Goal: Use online tool/utility: Utilize a website feature to perform a specific function

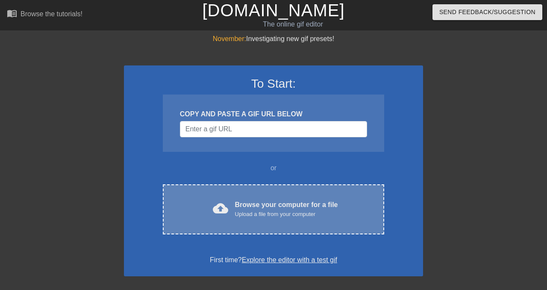
click at [268, 208] on div "Browse your computer for a file Upload a file from your computer" at bounding box center [286, 208] width 103 height 19
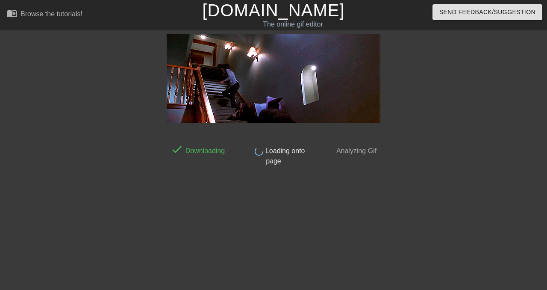
click at [303, 197] on div "done Downloading done Loading onto page done Analyzing Gif" at bounding box center [273, 162] width 214 height 256
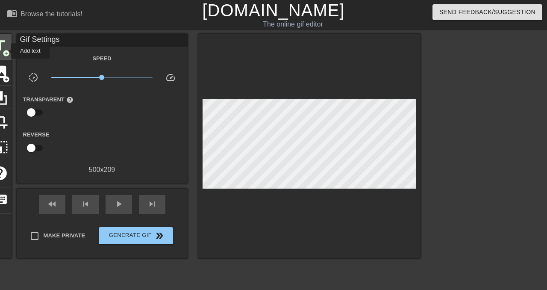
click at [6, 51] on span "add_circle" at bounding box center [6, 53] width 7 height 7
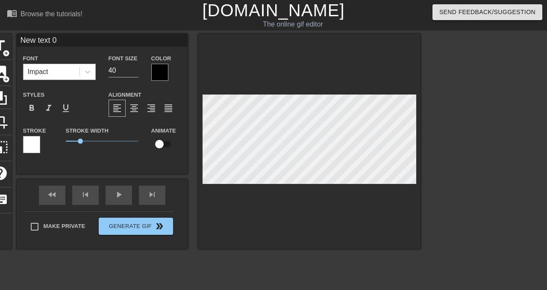
click at [68, 74] on div "Impact" at bounding box center [51, 71] width 56 height 15
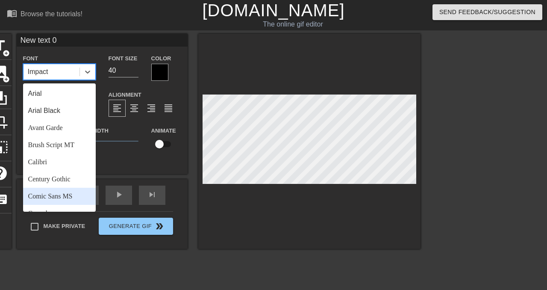
click at [68, 196] on div "Comic Sans MS" at bounding box center [59, 196] width 73 height 17
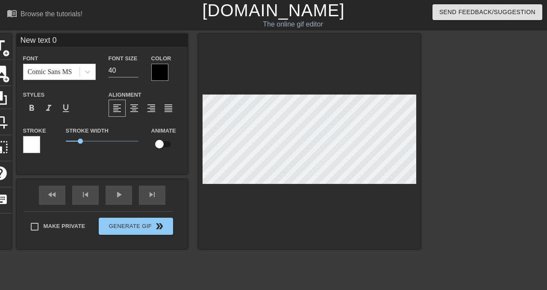
type input "L"
type textarea "L"
type input "Lo"
type textarea "Lo"
type input "Low"
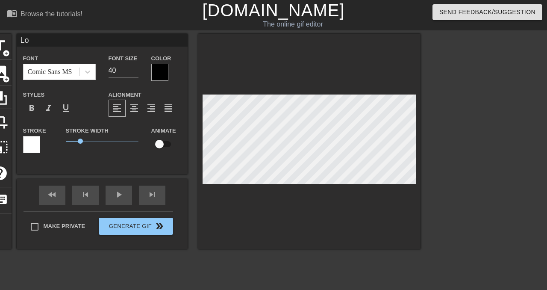
type textarea "Low"
type input "Low"
type textarea "Low"
type input "Low S"
type textarea "Low S"
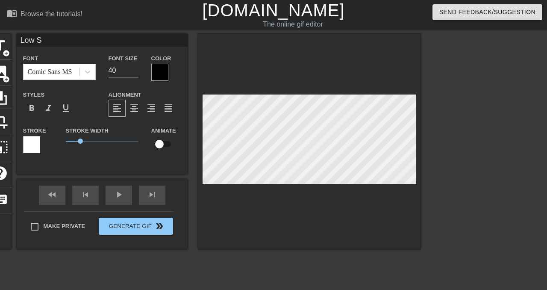
type input "Low Sa"
type textarea "Low Sa"
type input "Low Sal"
type textarea "Low Sal"
type input "Low Sala"
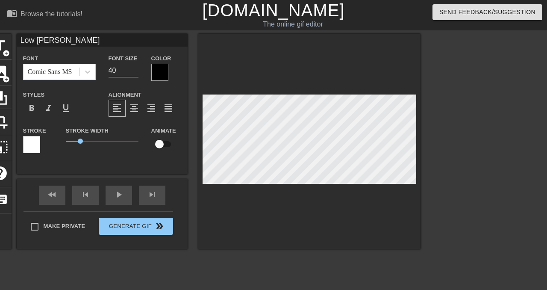
type textarea "Low Sala"
type input "Low Salar"
type textarea "Low Salar"
type input "Low Salary"
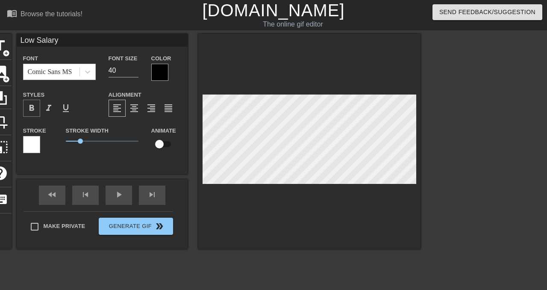
type textarea "Low Salary"
click at [31, 108] on span "format_bold" at bounding box center [31, 108] width 10 height 10
click at [164, 73] on div at bounding box center [159, 72] width 17 height 17
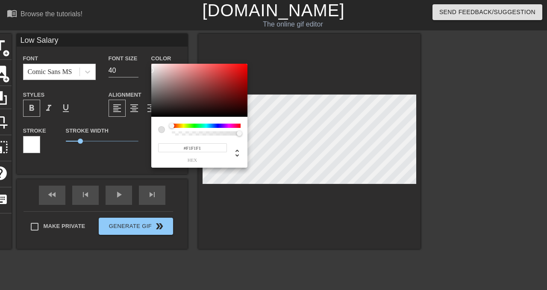
type input "#FFFFFF"
drag, startPoint x: 151, startPoint y: 69, endPoint x: 109, endPoint y: 39, distance: 51.7
click at [109, 39] on div "#FFFFFF hex" at bounding box center [273, 145] width 547 height 290
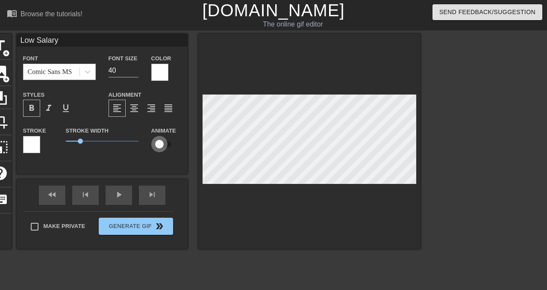
click at [163, 141] on input "checkbox" at bounding box center [159, 144] width 49 height 16
checkbox input "true"
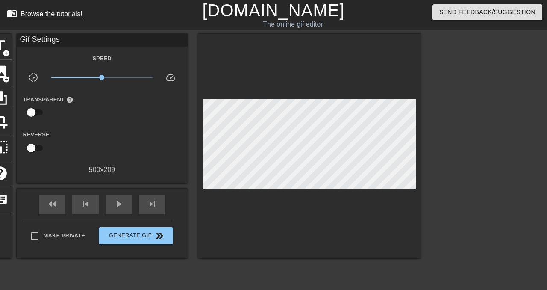
click at [56, 14] on div "Browse the tutorials!" at bounding box center [52, 13] width 62 height 7
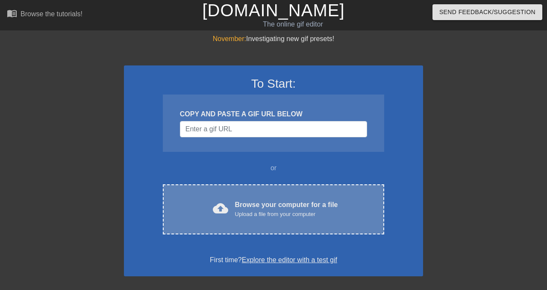
click at [273, 209] on div "Browse your computer for a file Upload a file from your computer" at bounding box center [286, 208] width 103 height 19
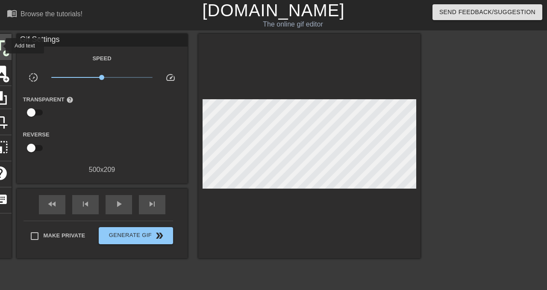
click at [0, 46] on span "title" at bounding box center [0, 46] width 16 height 16
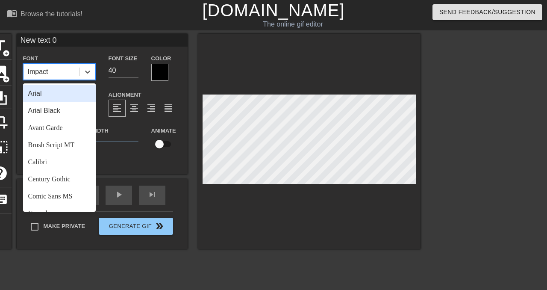
click at [70, 71] on div "Impact" at bounding box center [51, 71] width 56 height 15
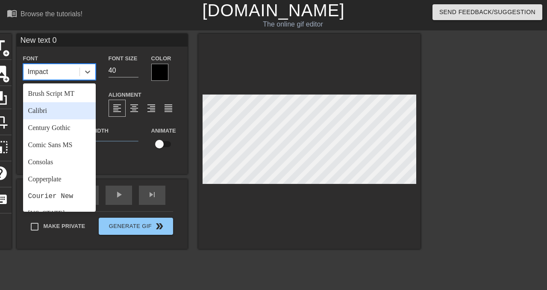
scroll to position [52, 0]
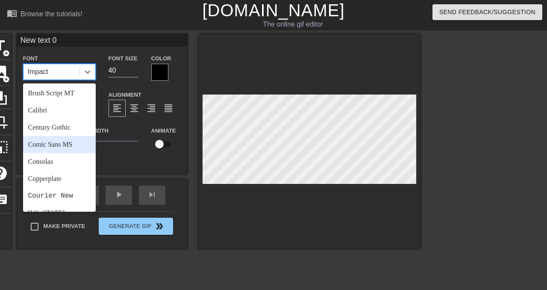
click at [67, 142] on div "Comic Sans MS" at bounding box center [59, 144] width 73 height 17
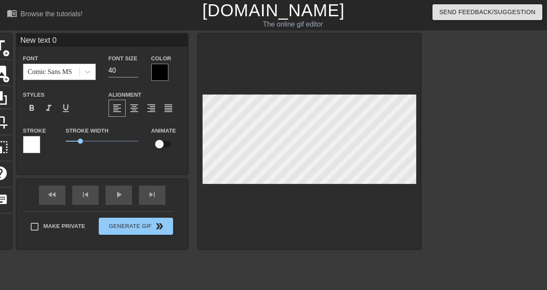
type input "L"
type textarea "L"
type input "Lo"
type textarea "Lo"
type input "Low"
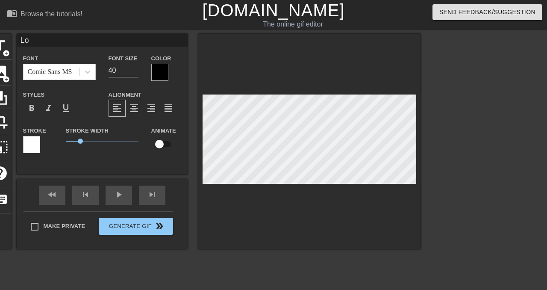
type textarea "Low"
type input "Low"
type textarea "Low"
type input "Low S"
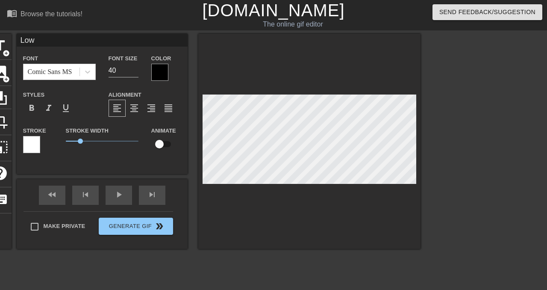
type textarea "Low S"
type input "Low Sa"
type textarea "Low Sa"
type input "Low Sal"
type textarea "Low Sal"
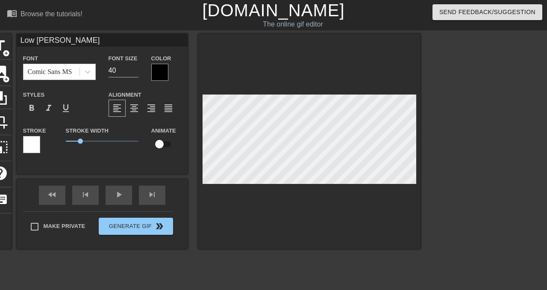
type input "Low Sala"
type textarea "Low Sala"
type input "Low Salar"
type textarea "Low Salar"
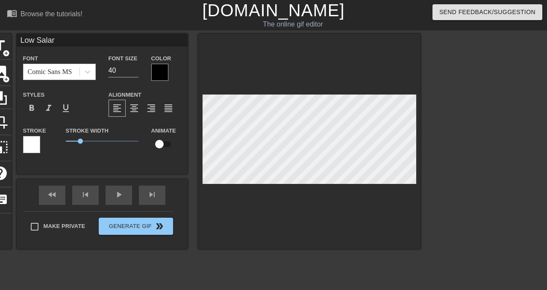
type input "Low Salary"
type textarea "Low Salary"
click at [157, 73] on div at bounding box center [159, 72] width 17 height 17
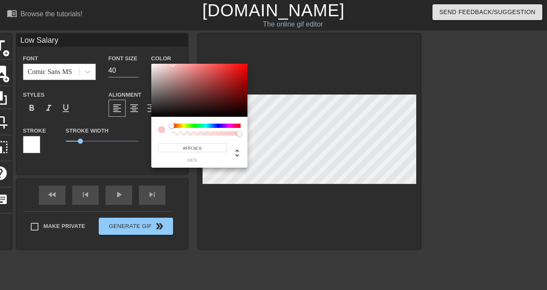
type input "#FFFFFF"
drag, startPoint x: 158, startPoint y: 86, endPoint x: 131, endPoint y: 52, distance: 43.2
click at [131, 52] on div "#FFFFFF hex" at bounding box center [273, 145] width 547 height 290
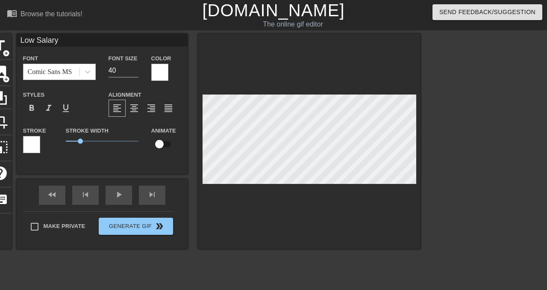
click at [169, 144] on input "checkbox" at bounding box center [159, 144] width 49 height 16
checkbox input "true"
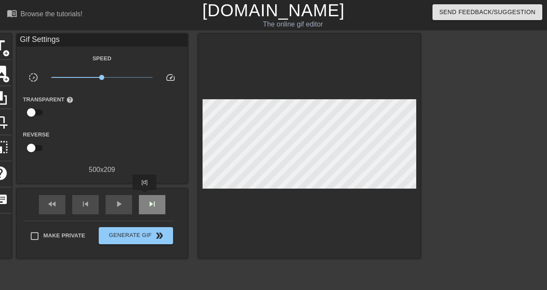
click at [145, 196] on div "skip_next" at bounding box center [152, 204] width 26 height 19
click at [150, 203] on span "skip_next" at bounding box center [152, 204] width 10 height 10
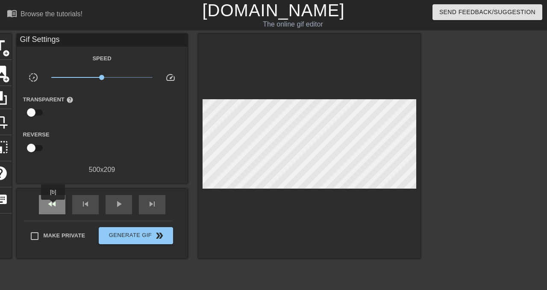
click at [54, 205] on span "fast_rewind" at bounding box center [52, 204] width 10 height 10
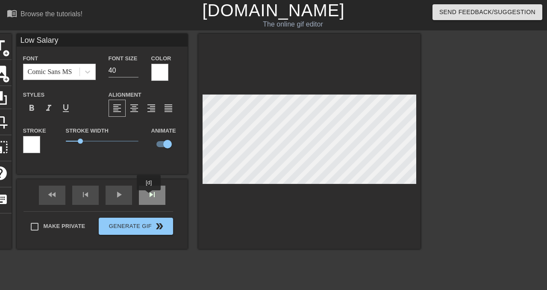
click at [150, 196] on div "skip_next" at bounding box center [152, 194] width 26 height 19
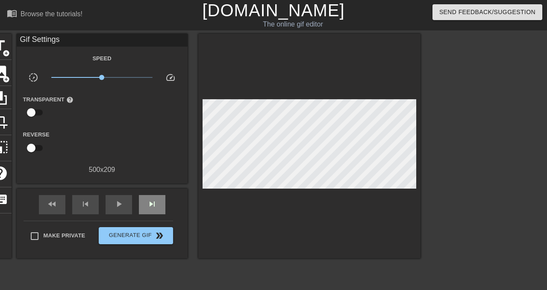
click at [151, 192] on div "fast_rewind skip_previous play_arrow skip_next" at bounding box center [101, 204] width 139 height 32
click at [154, 201] on span "skip_next" at bounding box center [152, 204] width 10 height 10
click at [152, 206] on span "skip_next" at bounding box center [152, 204] width 10 height 10
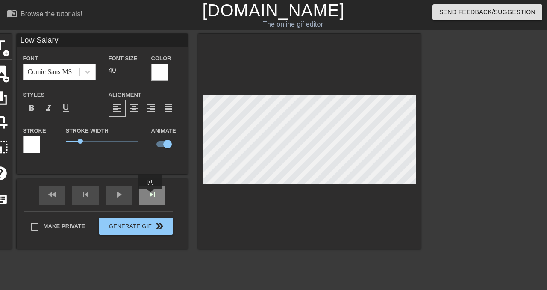
click at [151, 195] on div "skip_next" at bounding box center [152, 194] width 26 height 19
click at [145, 197] on div "skip_next" at bounding box center [152, 194] width 26 height 19
click at [153, 200] on div "skip_next" at bounding box center [152, 194] width 26 height 19
click at [144, 200] on div "skip_next" at bounding box center [152, 194] width 26 height 19
click at [154, 198] on div "skip_next" at bounding box center [152, 194] width 26 height 19
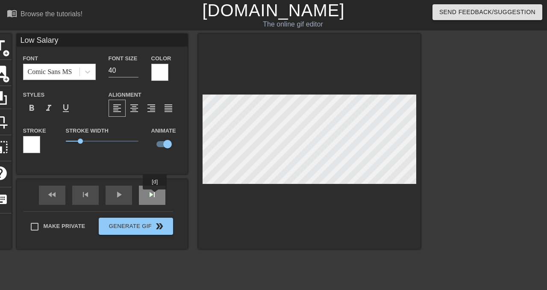
click at [155, 195] on div "skip_next" at bounding box center [152, 194] width 26 height 19
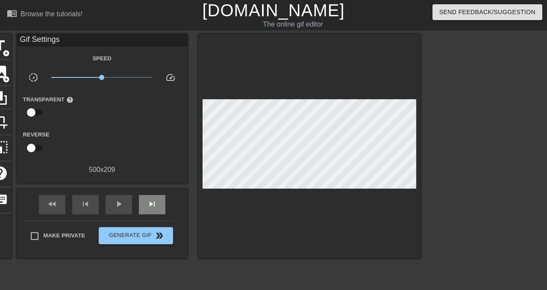
click at [148, 193] on div "fast_rewind skip_previous play_arrow skip_next" at bounding box center [101, 204] width 139 height 32
click at [153, 207] on span "skip_next" at bounding box center [152, 204] width 10 height 10
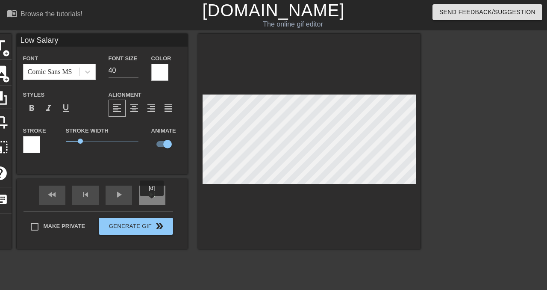
click at [152, 202] on div "skip_next" at bounding box center [152, 194] width 26 height 19
click at [159, 199] on div "skip_next" at bounding box center [152, 194] width 26 height 19
click at [152, 199] on div "skip_next" at bounding box center [152, 194] width 26 height 19
click at [345, 193] on div at bounding box center [309, 141] width 222 height 215
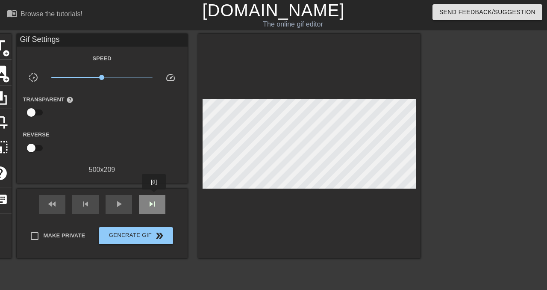
click at [155, 195] on div "skip_next" at bounding box center [152, 204] width 26 height 19
click at [158, 207] on div "skip_next" at bounding box center [152, 204] width 26 height 19
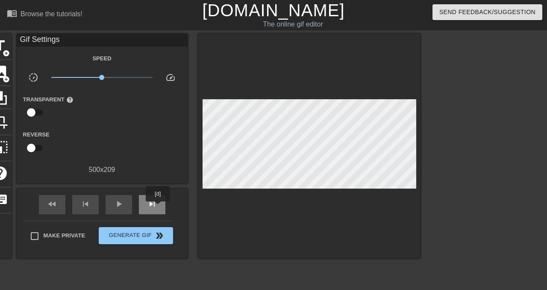
click at [158, 207] on div "skip_next" at bounding box center [152, 204] width 26 height 19
click at [344, 181] on div at bounding box center [309, 146] width 222 height 224
click at [327, 177] on div at bounding box center [309, 146] width 222 height 224
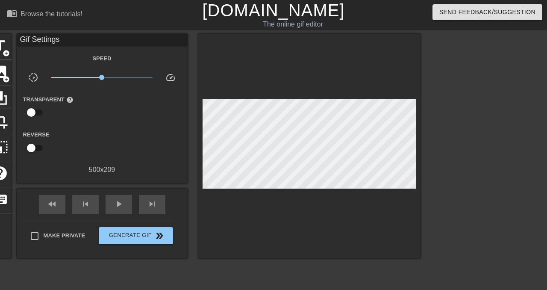
click at [328, 191] on div at bounding box center [309, 146] width 222 height 224
click at [351, 189] on div at bounding box center [309, 146] width 222 height 224
drag, startPoint x: 356, startPoint y: 192, endPoint x: 330, endPoint y: 191, distance: 26.1
click at [330, 191] on div at bounding box center [309, 146] width 222 height 224
click at [332, 190] on div at bounding box center [309, 146] width 222 height 224
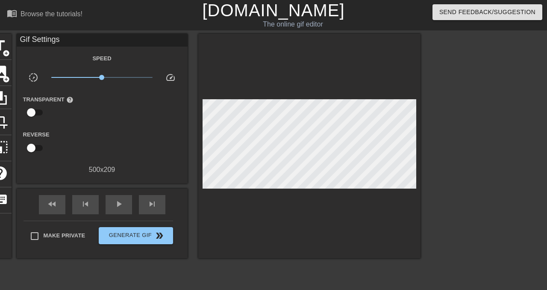
click at [351, 190] on div at bounding box center [309, 146] width 222 height 224
click at [351, 189] on div at bounding box center [309, 146] width 222 height 224
click at [349, 189] on div at bounding box center [309, 146] width 222 height 224
click at [268, 145] on div at bounding box center [309, 146] width 222 height 224
click at [1, 52] on span "title" at bounding box center [0, 46] width 16 height 16
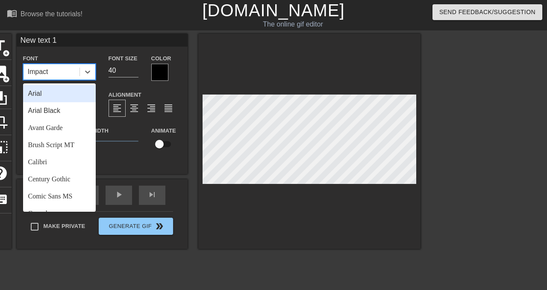
click at [70, 74] on div "Impact" at bounding box center [51, 71] width 56 height 15
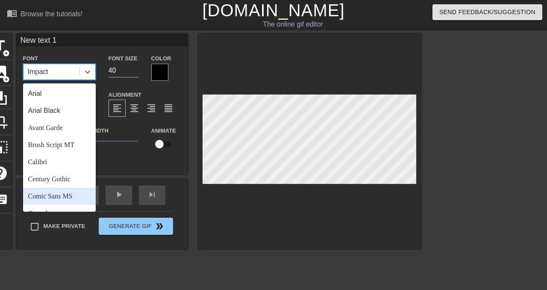
click at [76, 195] on div "Comic Sans MS" at bounding box center [59, 196] width 73 height 17
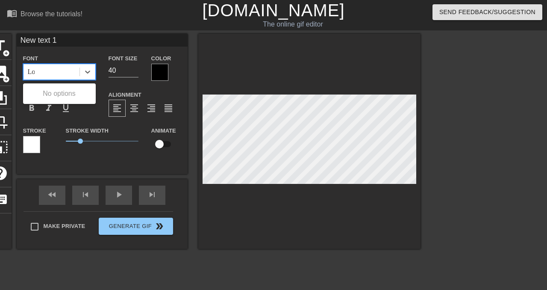
scroll to position [0, 0]
type input "L"
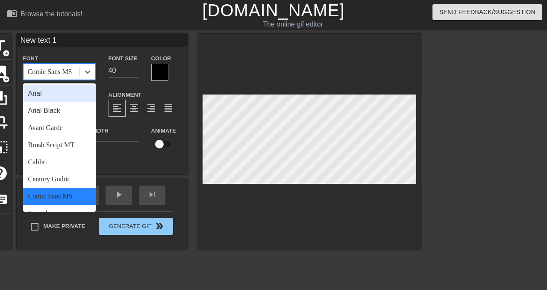
scroll to position [0, 0]
click at [76, 195] on div "Comic Sans MS" at bounding box center [59, 196] width 73 height 17
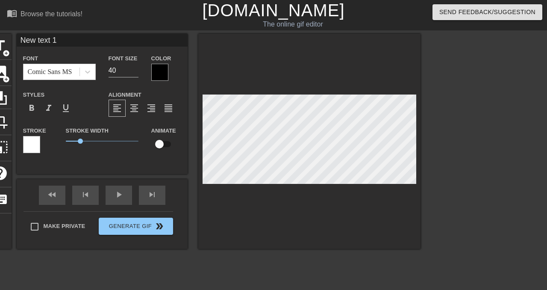
scroll to position [0, 1]
type input "o"
type textarea "o"
type input "L"
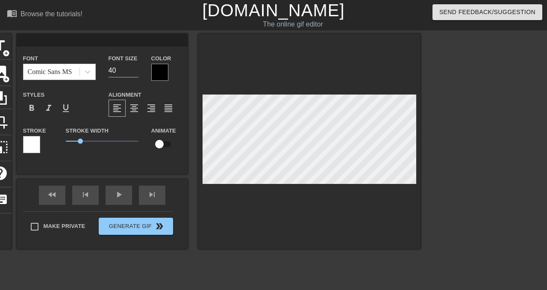
type textarea "L"
type input "Lo"
type textarea "Lo"
type input "Low"
type textarea "Low"
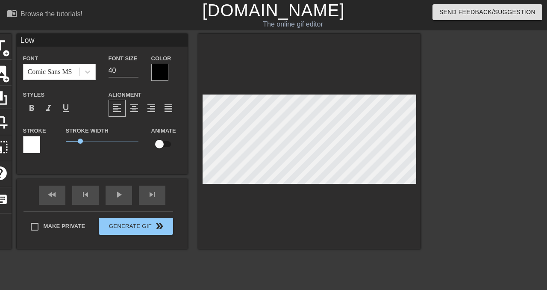
type input "Low"
type textarea "Low"
type input "Low S"
type textarea "Low S"
type input "Low Sa"
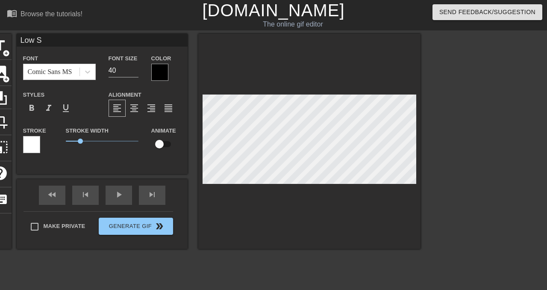
type textarea "Low Sa"
type input "Low Sal"
type textarea "Low Sala"
type input "Low Salar"
type textarea "Low Salar"
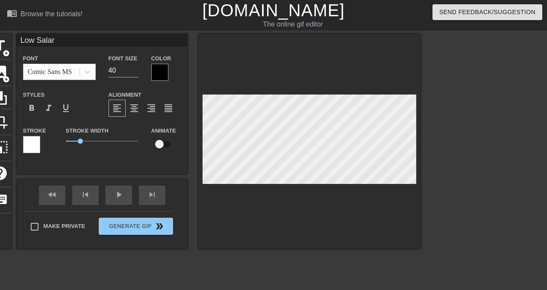
type input "Low Salary"
type textarea "Low Salary"
click at [154, 68] on div at bounding box center [159, 72] width 17 height 17
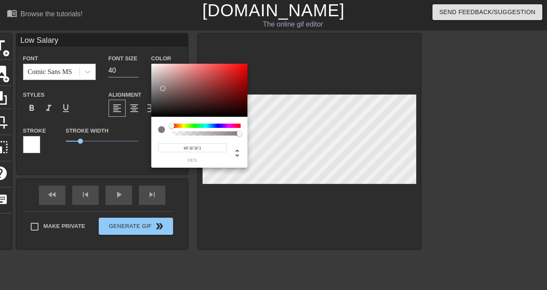
type input "#FFFFFF"
drag, startPoint x: 163, startPoint y: 88, endPoint x: 145, endPoint y: 45, distance: 47.1
click at [145, 46] on div "#FFFFFF hex" at bounding box center [273, 145] width 547 height 290
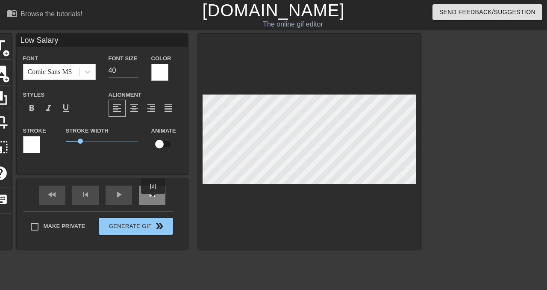
click at [154, 199] on div "skip_next" at bounding box center [152, 194] width 26 height 19
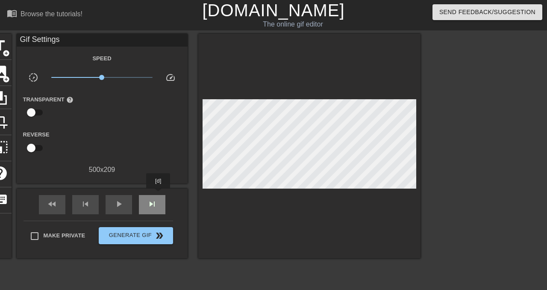
click at [159, 195] on div "skip_next" at bounding box center [152, 204] width 26 height 19
click at [152, 192] on div "fast_rewind skip_previous play_arrow skip_next" at bounding box center [101, 204] width 139 height 32
click at [154, 198] on div "skip_next" at bounding box center [152, 204] width 26 height 19
click at [155, 199] on span "skip_next" at bounding box center [152, 204] width 10 height 10
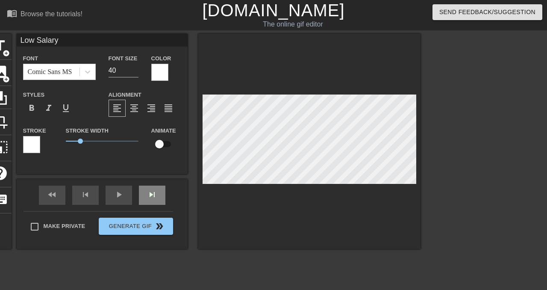
click at [161, 195] on div "skip_next" at bounding box center [152, 194] width 26 height 19
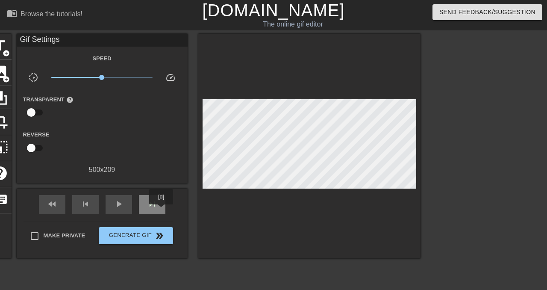
click at [162, 210] on div "skip_next" at bounding box center [152, 204] width 26 height 19
click at [153, 245] on div "Make Private Generate Gif double_arrow" at bounding box center [98, 237] width 150 height 34
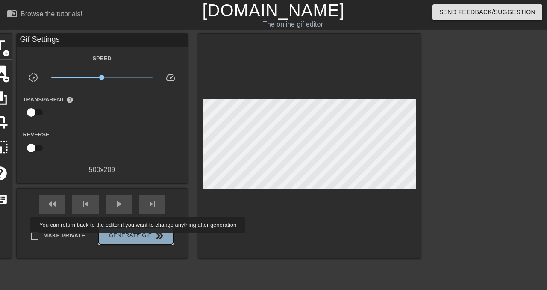
click at [144, 238] on span "Generate Gif double_arrow" at bounding box center [135, 235] width 67 height 10
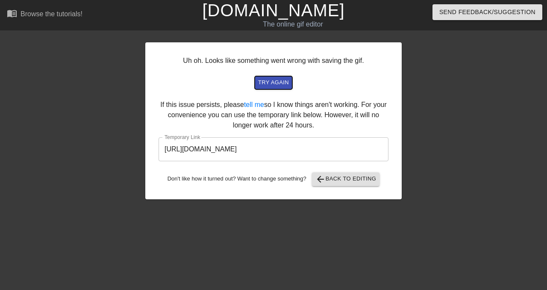
click at [281, 80] on span "try again" at bounding box center [273, 83] width 31 height 10
click at [283, 85] on span "try again" at bounding box center [273, 83] width 31 height 10
click at [342, 208] on div "Uh oh. Looks like something went wrong with saving the gif. try again If this i…" at bounding box center [273, 162] width 256 height 256
click at [415, 75] on div at bounding box center [476, 162] width 128 height 256
click at [348, 178] on span "arrow_back Back to Editing" at bounding box center [345, 179] width 61 height 10
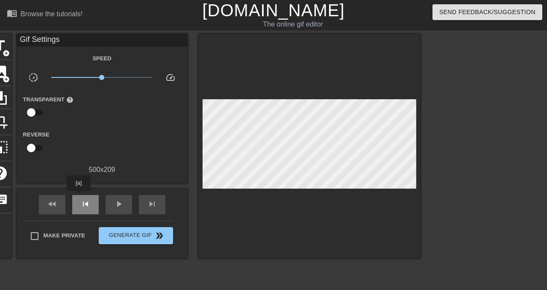
click at [79, 196] on div "skip_previous" at bounding box center [85, 204] width 26 height 19
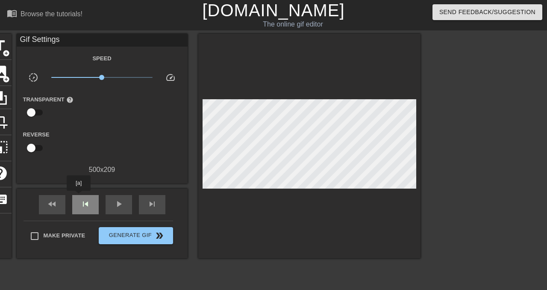
click at [79, 196] on div "skip_previous" at bounding box center [85, 204] width 26 height 19
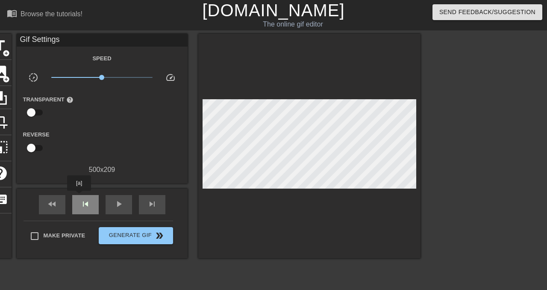
click at [79, 196] on div "skip_previous" at bounding box center [85, 204] width 26 height 19
click at [155, 207] on span "skip_next" at bounding box center [152, 204] width 10 height 10
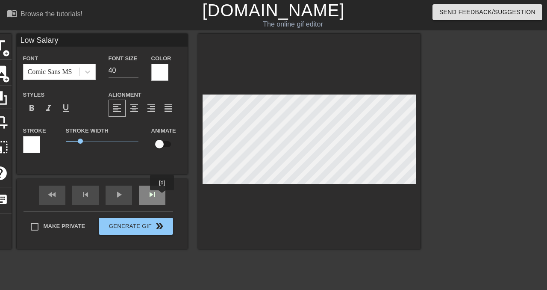
click at [160, 196] on div "skip_next" at bounding box center [152, 194] width 26 height 19
click at [154, 193] on div "fast_rewind skip_previous play_arrow skip_next" at bounding box center [101, 195] width 139 height 32
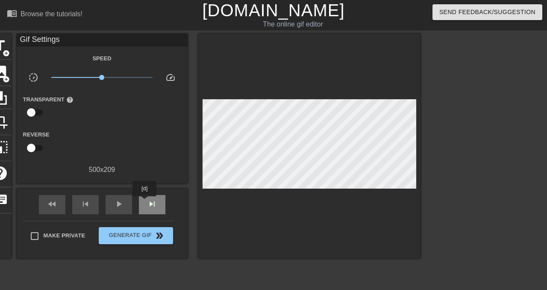
click at [145, 202] on div "skip_next" at bounding box center [152, 204] width 26 height 19
click at [157, 196] on div "skip_next" at bounding box center [152, 204] width 26 height 19
click at [150, 202] on span "skip_next" at bounding box center [152, 204] width 10 height 10
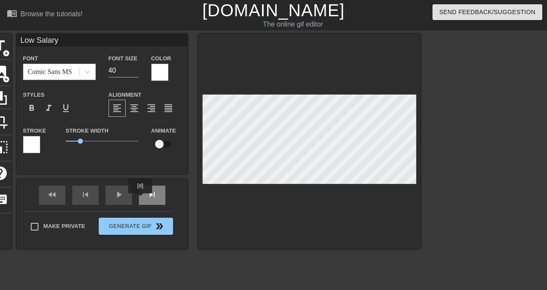
click at [141, 199] on div "skip_next" at bounding box center [152, 194] width 26 height 19
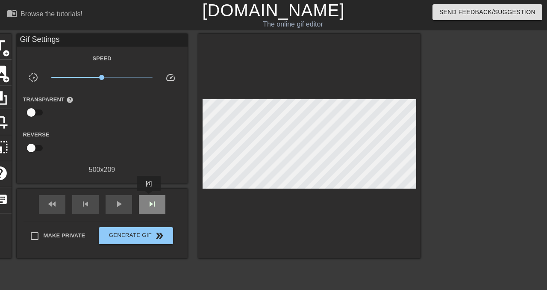
click at [150, 197] on div "skip_next" at bounding box center [152, 204] width 26 height 19
click at [157, 189] on div "fast_rewind skip_previous play_arrow skip_next" at bounding box center [101, 204] width 139 height 32
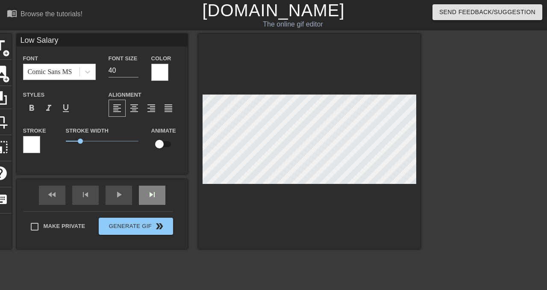
click at [154, 198] on div "skip_next" at bounding box center [152, 194] width 26 height 19
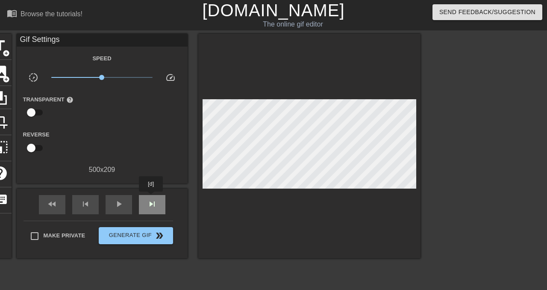
click at [152, 197] on div "skip_next" at bounding box center [152, 204] width 26 height 19
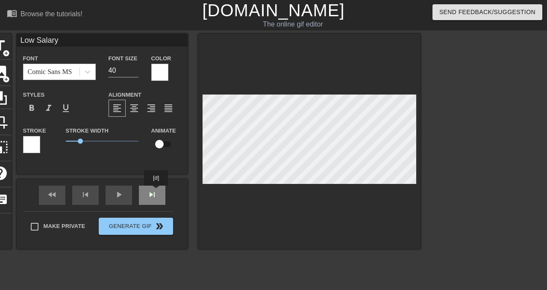
click at [156, 192] on div "fast_rewind skip_previous play_arrow skip_next" at bounding box center [101, 195] width 139 height 32
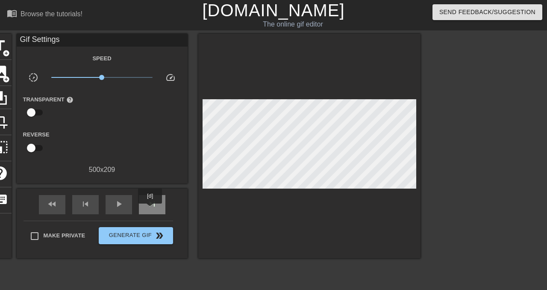
click at [151, 209] on div "skip_next" at bounding box center [152, 204] width 26 height 19
type input "100"
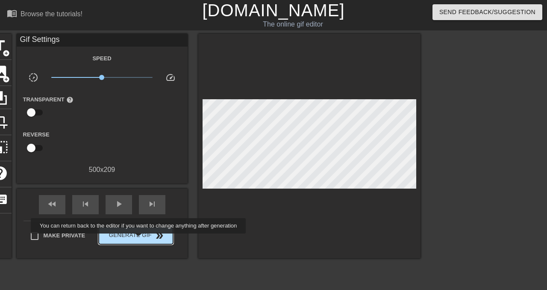
click at [144, 239] on span "Generate Gif double_arrow" at bounding box center [135, 235] width 67 height 10
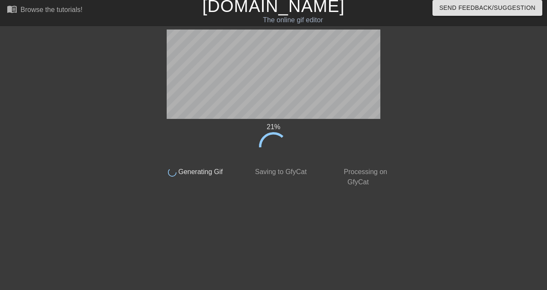
scroll to position [0, 0]
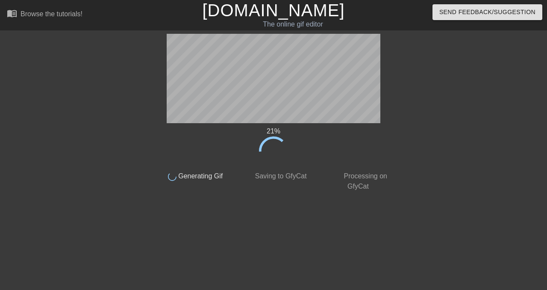
click at [246, 142] on div "21 %" at bounding box center [273, 145] width 241 height 39
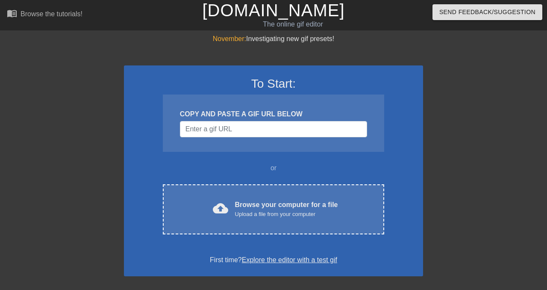
click at [280, 200] on div "Browse your computer for a file Upload a file from your computer" at bounding box center [286, 208] width 103 height 19
